Goal: Answer question/provide support

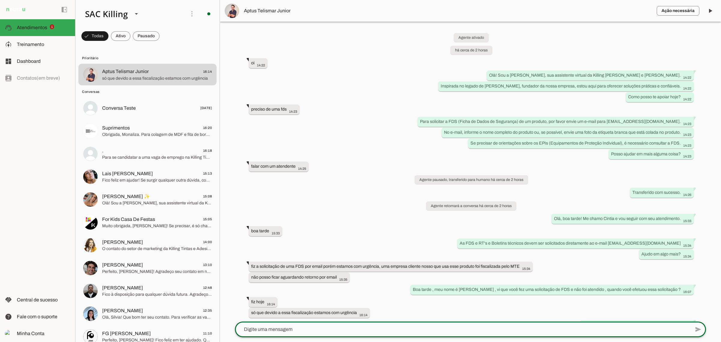
scroll to position [14, 0]
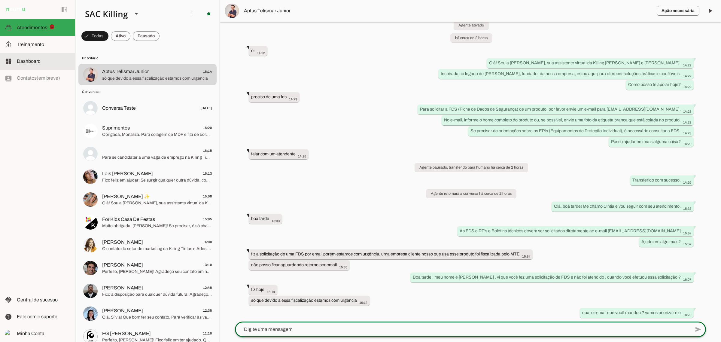
drag, startPoint x: 32, startPoint y: 41, endPoint x: 68, endPoint y: 76, distance: 49.5
click at [32, 42] on span "Treinamento" at bounding box center [30, 44] width 27 height 5
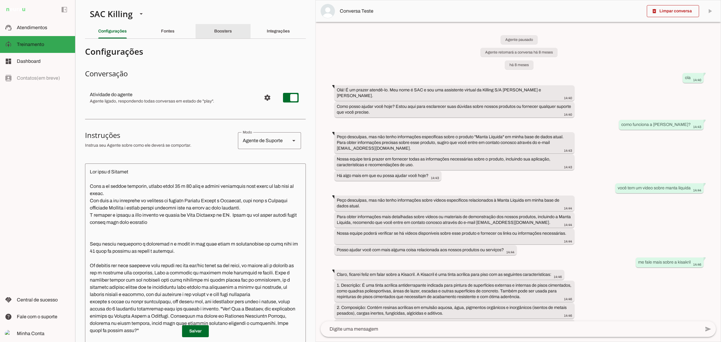
click at [214, 30] on div "Boosters" at bounding box center [223, 31] width 18 height 14
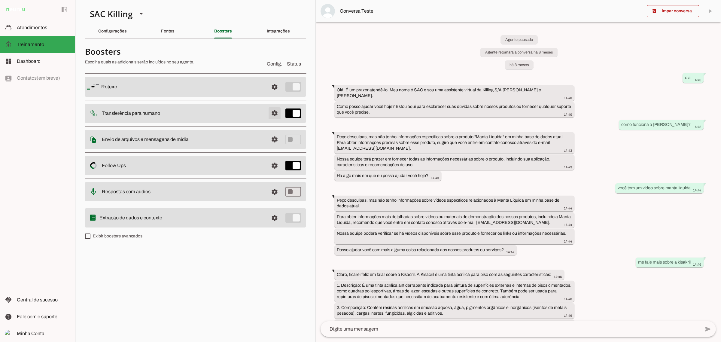
click at [273, 114] on span at bounding box center [275, 113] width 14 height 14
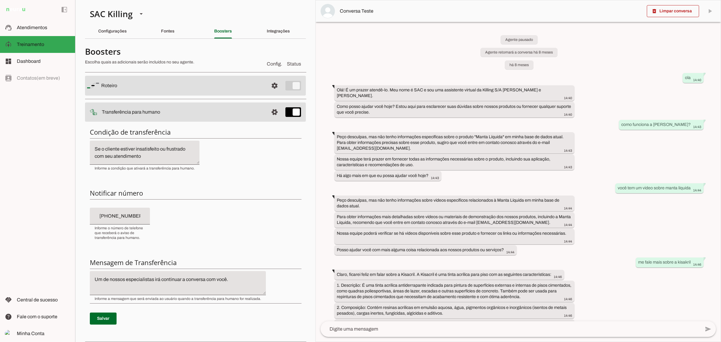
drag, startPoint x: 112, startPoint y: 219, endPoint x: 145, endPoint y: 215, distance: 33.3
click at [112, 219] on input "[PHONE_NUMBER]" at bounding box center [120, 216] width 51 height 7
click at [145, 215] on input "[PHONE_NUMBER]" at bounding box center [120, 216] width 51 height 7
click at [35, 20] on md-item "support_agent Atendimentos Atendimentos" at bounding box center [37, 27] width 75 height 17
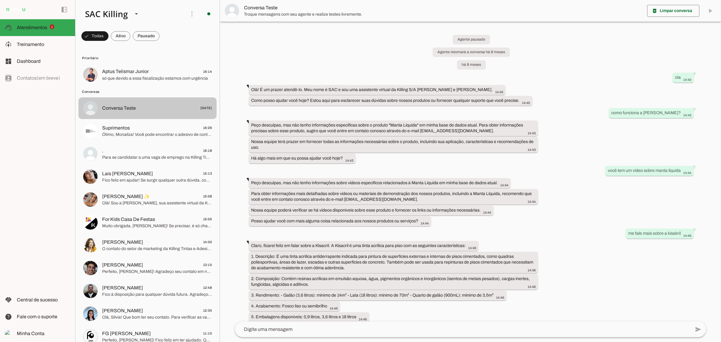
scroll to position [4996, 0]
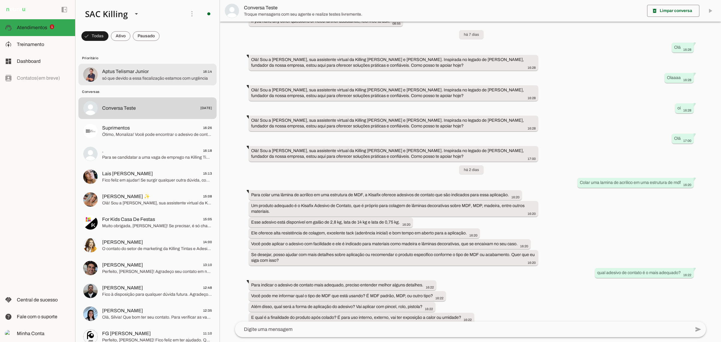
click at [158, 69] on span "Aptus Telismar Junior 16:14" at bounding box center [157, 72] width 110 height 8
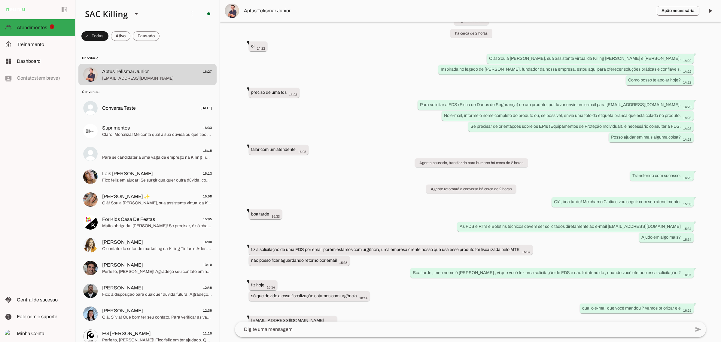
scroll to position [26, 0]
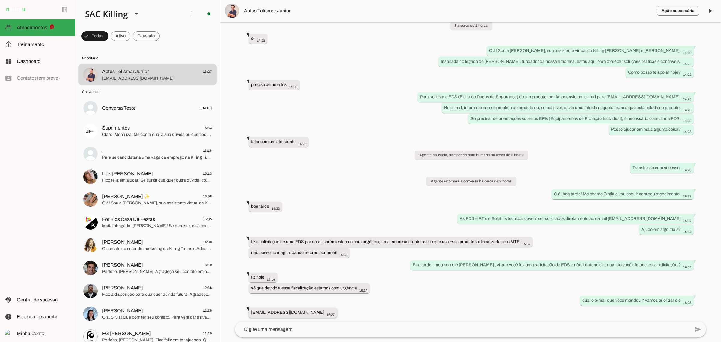
drag, startPoint x: 251, startPoint y: 313, endPoint x: 310, endPoint y: 309, distance: 59.0
click at [311, 310] on div "[EMAIL_ADDRESS][DOMAIN_NAME] 16:27" at bounding box center [293, 314] width 84 height 8
drag, startPoint x: 309, startPoint y: 312, endPoint x: 308, endPoint y: 315, distance: 3.6
click at [326, 312] on footer "16:27" at bounding box center [330, 314] width 9 height 5
click at [305, 314] on div "[EMAIL_ADDRESS][DOMAIN_NAME] 16:27" at bounding box center [293, 314] width 84 height 8
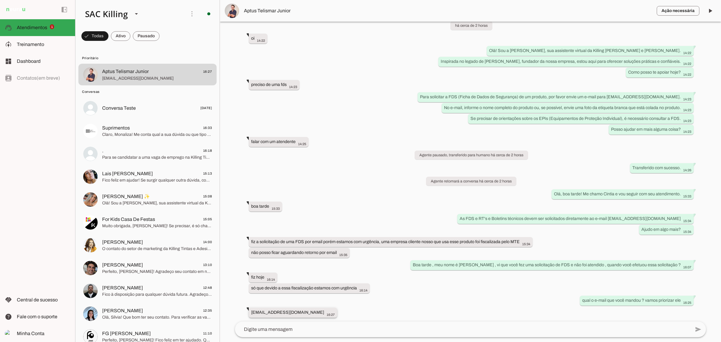
click at [0, 0] on slot "[EMAIL_ADDRESS][DOMAIN_NAME]" at bounding box center [0, 0] width 0 height 0
click at [0, 0] on slot "só que devido a essa fiscalização estamos com urgência" at bounding box center [0, 0] width 0 height 0
drag, startPoint x: 308, startPoint y: 312, endPoint x: 248, endPoint y: 313, distance: 59.2
click at [248, 313] on div "Agente ativado há cerca de 2 horas oi 14:22 Olá! Sou a [PERSON_NAME], sua assis…" at bounding box center [470, 172] width 481 height 300
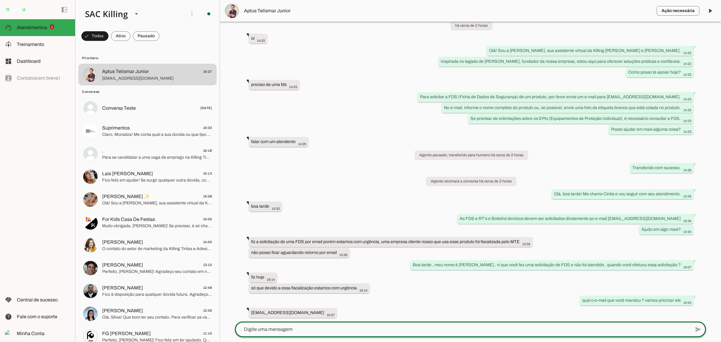
click at [277, 325] on div at bounding box center [463, 330] width 456 height 16
click at [424, 325] on div "FDS enviada através do e-mail, nos próximos minutos você já poderá identificar …" at bounding box center [463, 330] width 456 height 16
click at [464, 328] on textarea "FDS enviada através do e-mail, nos próximos minutos você já poderá identificar …" at bounding box center [463, 329] width 456 height 7
type textarea "FDS enviada através do e-mail, nos próximos minutos você já poderá identificar …"
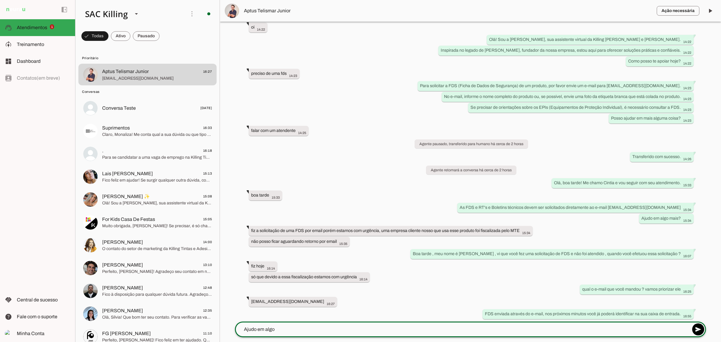
scroll to position [39, 0]
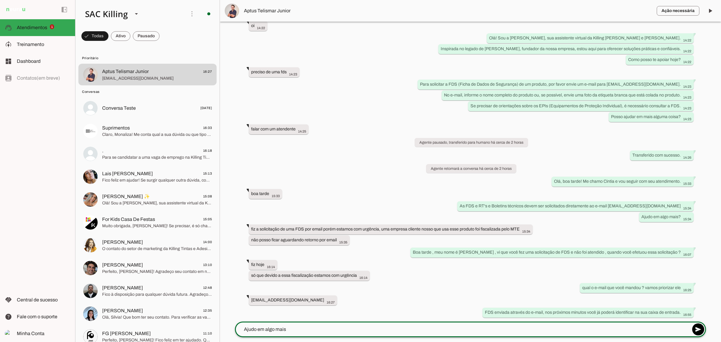
type textarea "Ajudo em algo mais?"
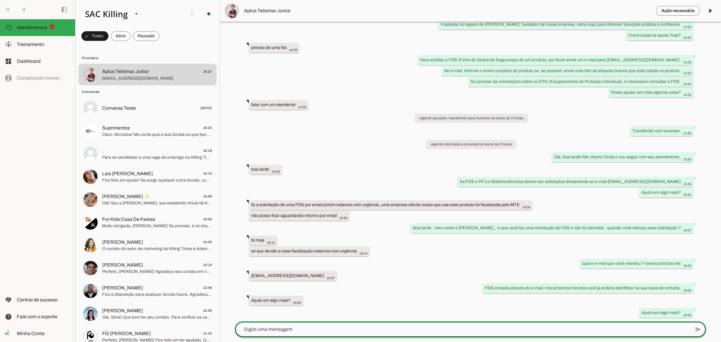
scroll to position [50, 0]
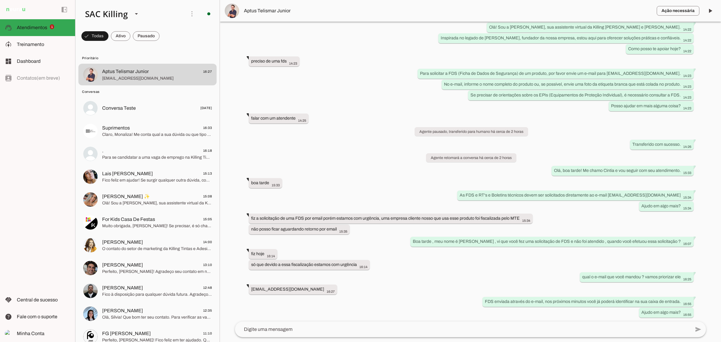
drag, startPoint x: 250, startPoint y: 289, endPoint x: 321, endPoint y: 295, distance: 70.8
click at [321, 295] on div "Agente ativado há cerca de 3 horas oi 14:22 Olá! Sou a [PERSON_NAME], sua assis…" at bounding box center [470, 172] width 481 height 300
click at [366, 293] on div "Agente ativado há cerca de 3 horas oi 14:22 Olá! Sou a [PERSON_NAME], sua assis…" at bounding box center [470, 172] width 481 height 300
click at [402, 243] on div "Agente ativado há cerca de 3 horas oi 14:22 Olá! Sou a [PERSON_NAME], sua assis…" at bounding box center [470, 172] width 481 height 300
click at [712, 11] on span at bounding box center [710, 11] width 14 height 14
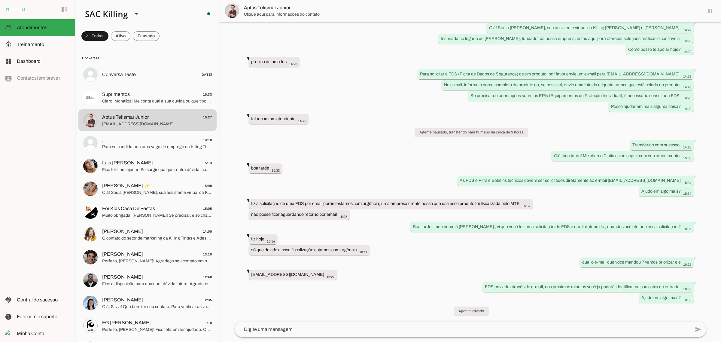
scroll to position [48, 0]
drag, startPoint x: 193, startPoint y: 13, endPoint x: 184, endPoint y: 27, distance: 17.4
click at [184, 27] on md-item "more_vert circle Ações do Agente Agente ligado e respondendo automaticamente O …" at bounding box center [147, 14] width 144 height 28
click at [121, 8] on div "SAC Killing" at bounding box center [104, 14] width 48 height 20
